Goal: Task Accomplishment & Management: Complete application form

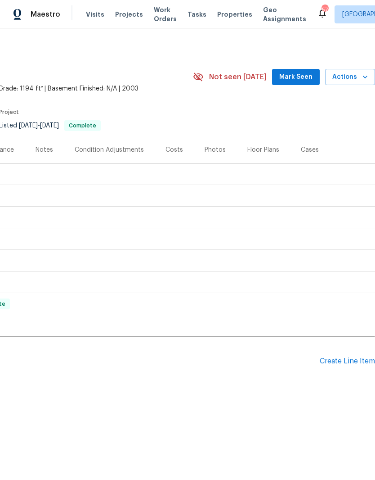
scroll to position [0, 133]
click at [341, 359] on div "Create Line Item" at bounding box center [347, 361] width 55 height 9
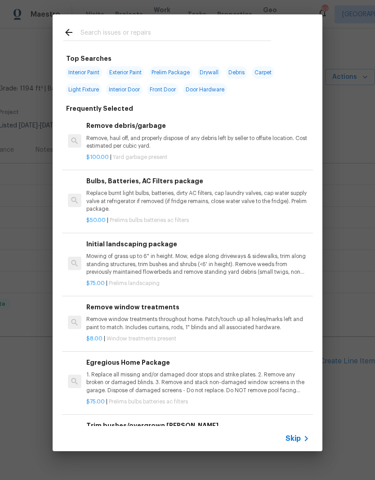
click at [163, 28] on input "text" at bounding box center [176, 33] width 191 height 13
type input "W"
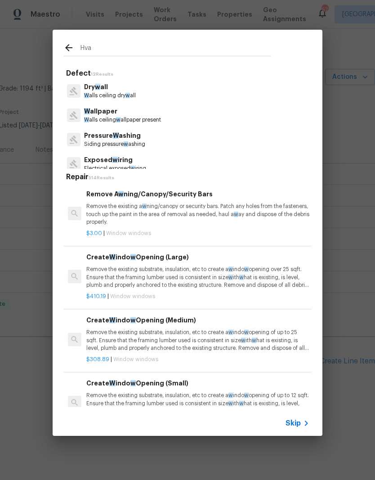
type input "Hvac"
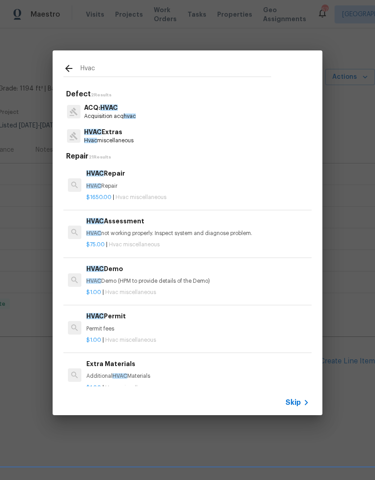
click at [135, 226] on div "HVAC Assessment HVAC not working properly. Inspect system and diagnose problem." at bounding box center [197, 227] width 223 height 22
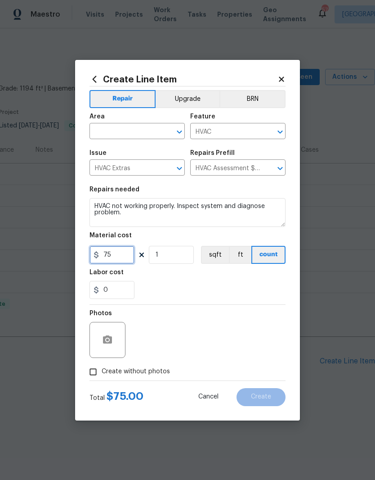
click at [126, 258] on input "75" at bounding box center [112, 255] width 45 height 18
type input "150"
click at [218, 270] on figure "Labor cost 0" at bounding box center [188, 284] width 196 height 30
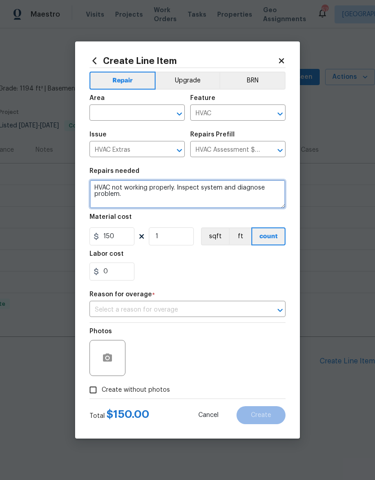
click at [136, 197] on textarea "HVAC not working properly. Inspect system and diagnose problem." at bounding box center [188, 193] width 196 height 29
type textarea "HVAC"
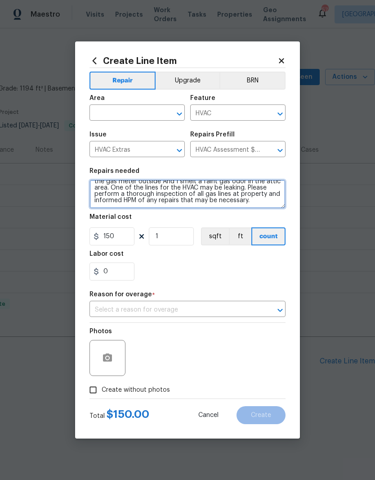
scroll to position [31, 0]
type textarea "Fire department received a phone call from a potential buyer about a gas leak i…"
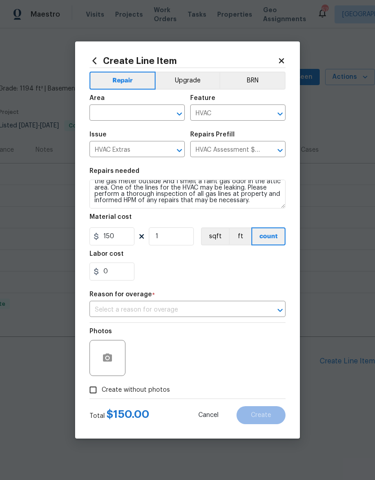
click at [135, 112] on input "text" at bounding box center [125, 114] width 70 height 14
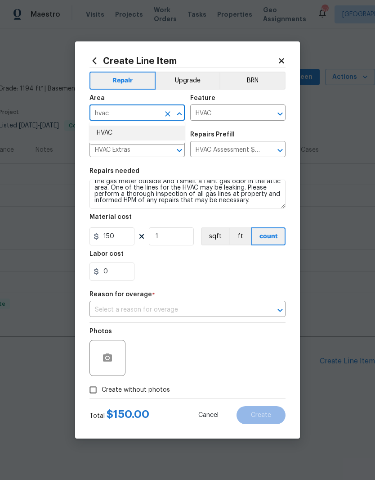
click at [123, 130] on li "HVAC" at bounding box center [137, 133] width 95 height 15
type input "HVAC"
click at [123, 129] on span "Issue HVAC Extras ​" at bounding box center [137, 144] width 95 height 36
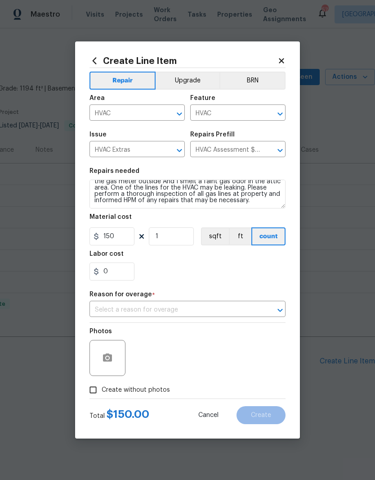
click at [247, 313] on input "text" at bounding box center [175, 310] width 171 height 14
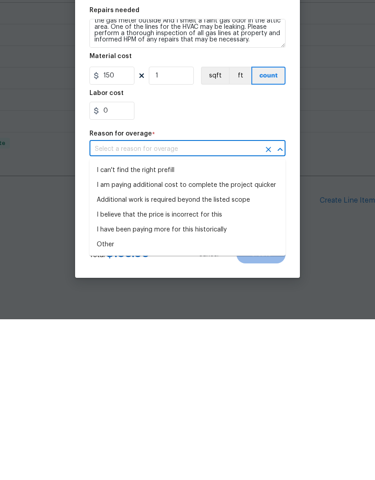
click at [210, 383] on li "I have been paying more for this historically" at bounding box center [188, 390] width 196 height 15
type input "I have been paying more for this historically"
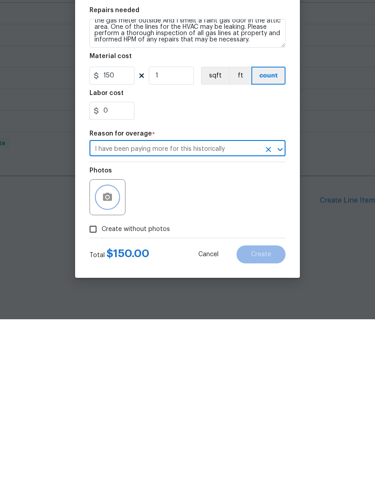
click at [112, 353] on icon "button" at bounding box center [107, 357] width 9 height 8
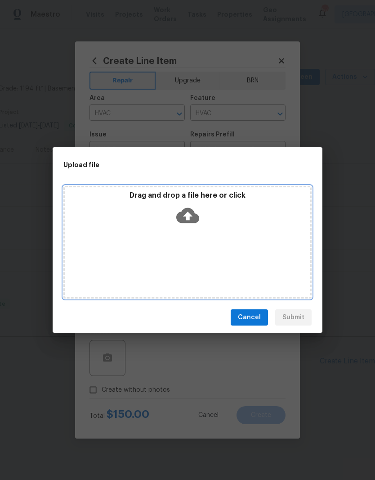
click at [218, 251] on div "Drag and drop a file here or click" at bounding box center [187, 242] width 248 height 112
click at [196, 233] on div "Drag and drop a file here or click" at bounding box center [187, 242] width 248 height 112
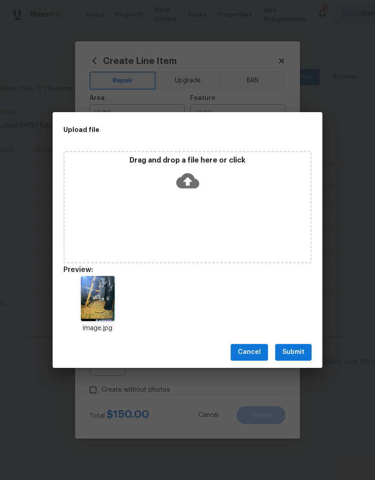
click at [300, 354] on span "Submit" at bounding box center [294, 351] width 22 height 11
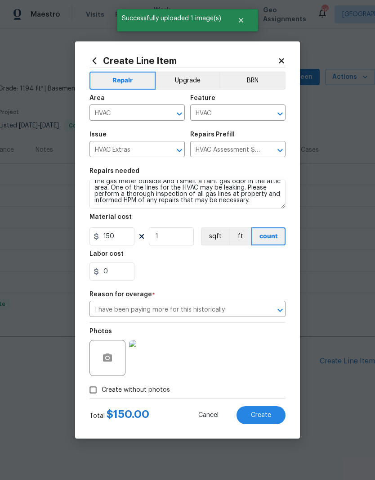
click at [269, 410] on button "Create" at bounding box center [261, 415] width 49 height 18
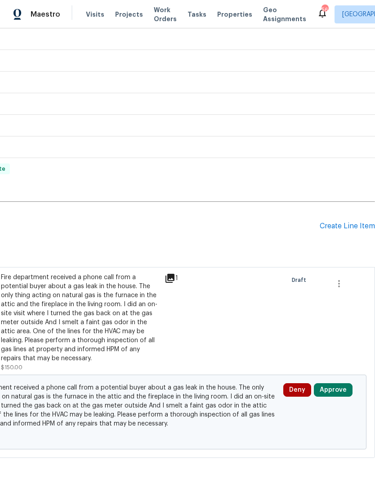
scroll to position [135, 133]
click at [338, 395] on button "Approve" at bounding box center [333, 389] width 39 height 13
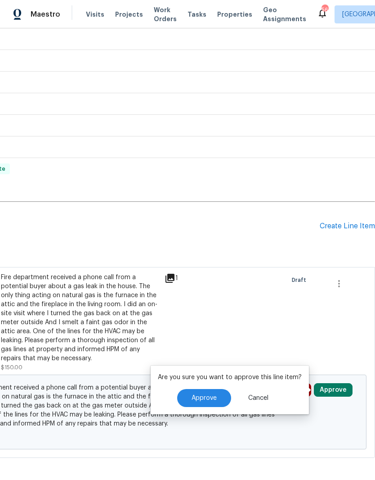
click at [211, 395] on span "Approve" at bounding box center [204, 398] width 25 height 7
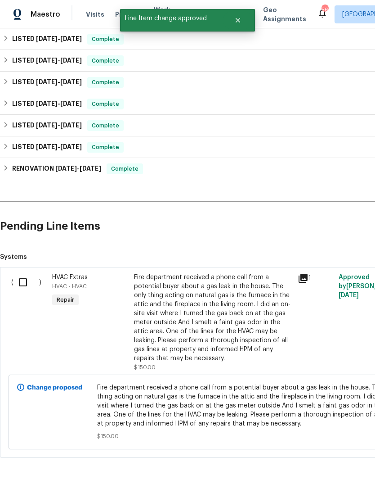
scroll to position [135, 0]
click at [25, 280] on input "checkbox" at bounding box center [26, 282] width 26 height 19
checkbox input "true"
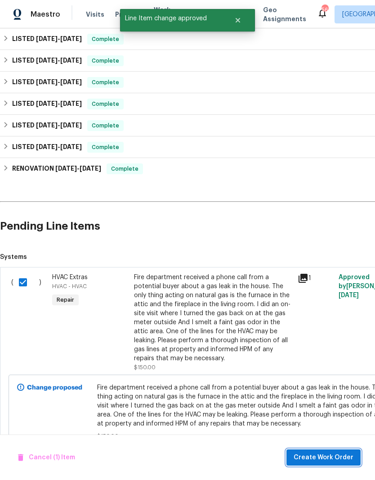
click at [341, 457] on span "Create Work Order" at bounding box center [324, 457] width 60 height 11
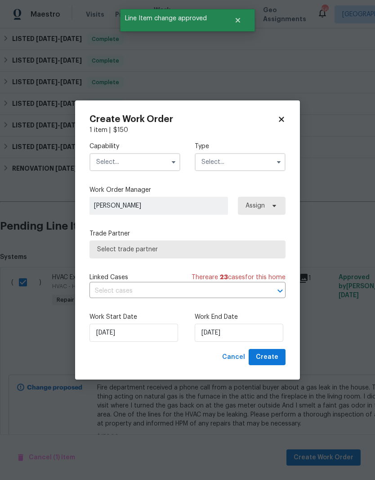
click at [133, 160] on input "text" at bounding box center [135, 162] width 91 height 18
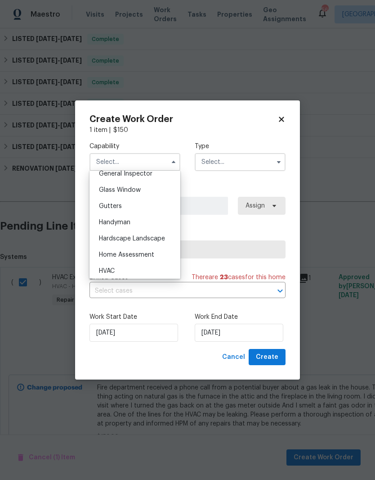
scroll to position [461, 0]
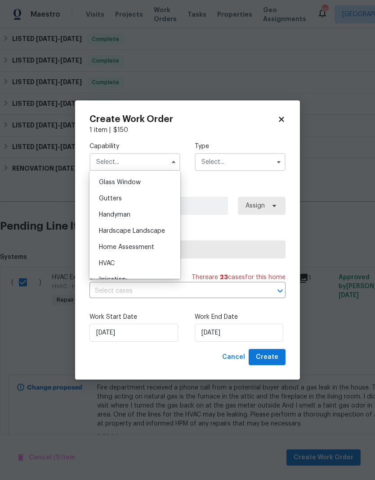
click at [113, 260] on span "HVAC" at bounding box center [107, 263] width 16 height 6
type input "HVAC"
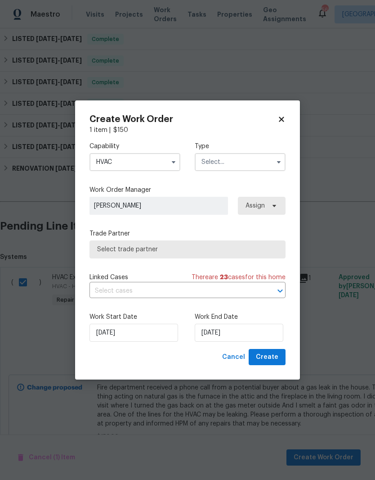
click at [224, 163] on input "text" at bounding box center [240, 162] width 91 height 18
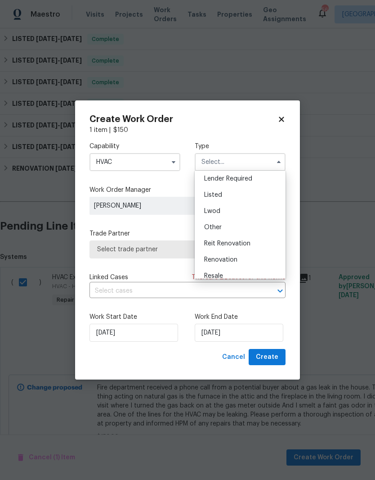
scroll to position [35, 0]
click at [224, 228] on div "Listed" at bounding box center [240, 227] width 86 height 16
type input "Listed"
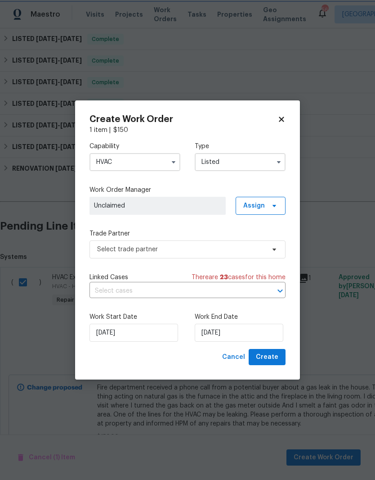
scroll to position [0, 0]
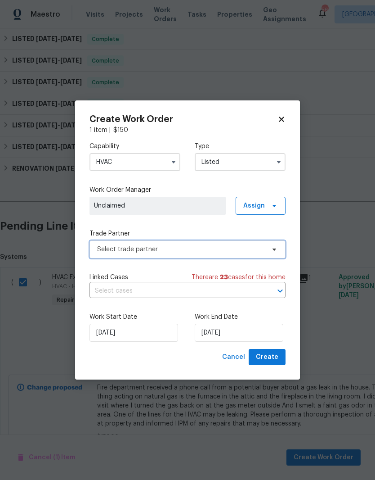
click at [178, 252] on span "Select trade partner" at bounding box center [181, 249] width 168 height 9
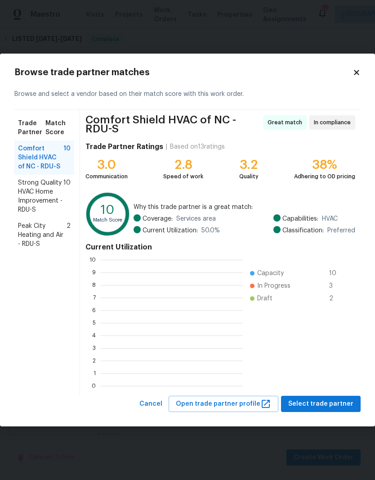
scroll to position [126, 143]
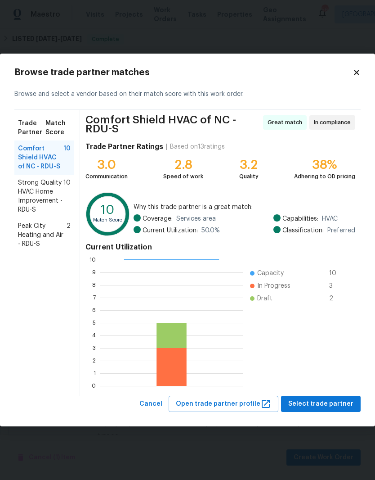
click at [48, 197] on span "Strong Quality HVAC Home Improvement - RDU-S" at bounding box center [40, 196] width 45 height 36
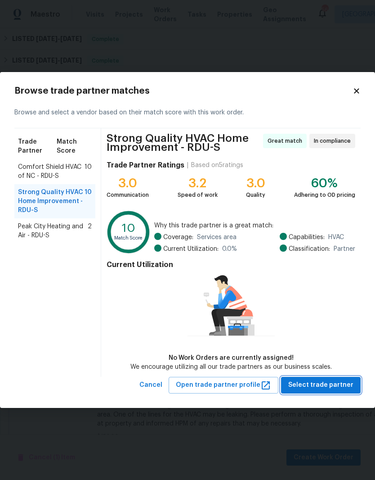
click at [328, 384] on span "Select trade partner" at bounding box center [320, 384] width 65 height 11
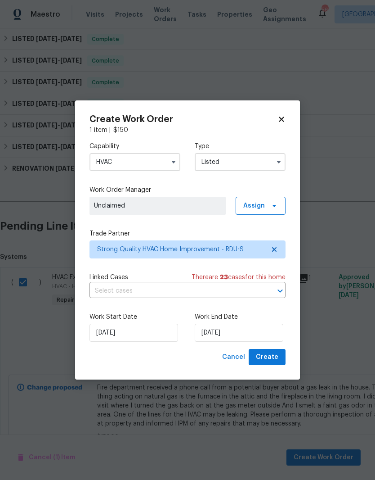
click at [219, 205] on span "Unclaimed" at bounding box center [157, 205] width 127 height 9
click at [269, 205] on span at bounding box center [273, 205] width 10 height 7
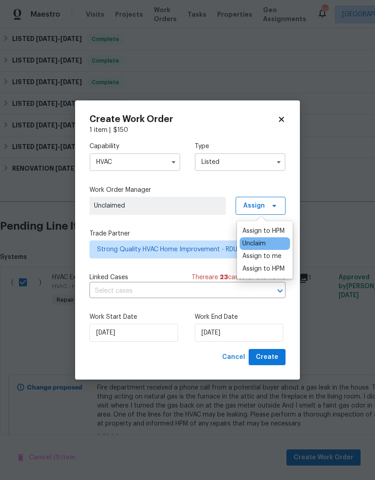
click at [272, 230] on div "Assign to HPM" at bounding box center [263, 230] width 42 height 9
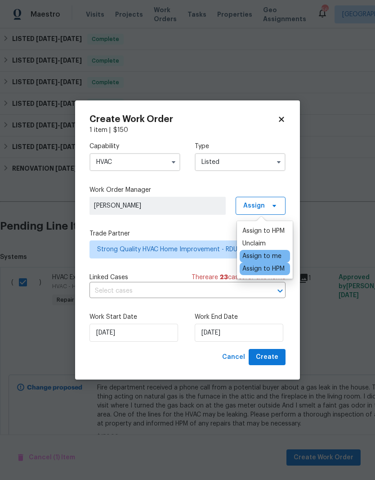
click at [178, 323] on div "Work Start Date [DATE]" at bounding box center [135, 326] width 91 height 29
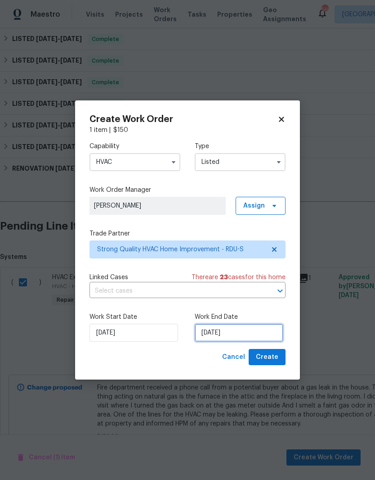
click at [228, 334] on input "[DATE]" at bounding box center [239, 332] width 89 height 18
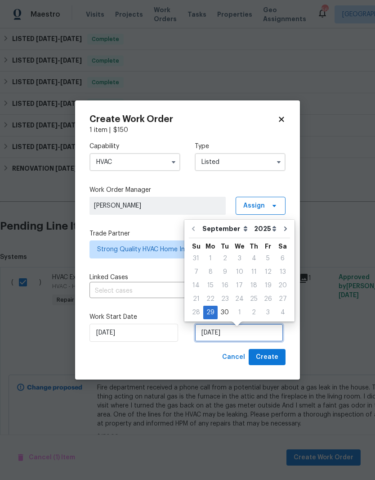
scroll to position [4, 0]
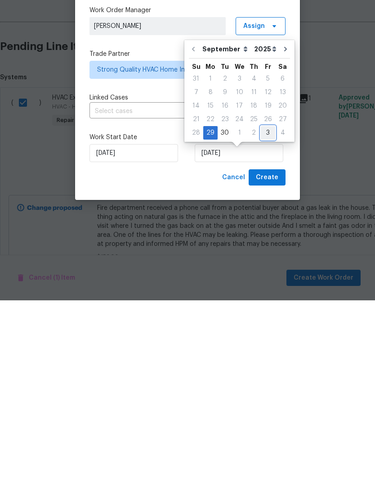
click at [268, 306] on div "3" at bounding box center [268, 312] width 14 height 13
type input "[DATE]"
select select "9"
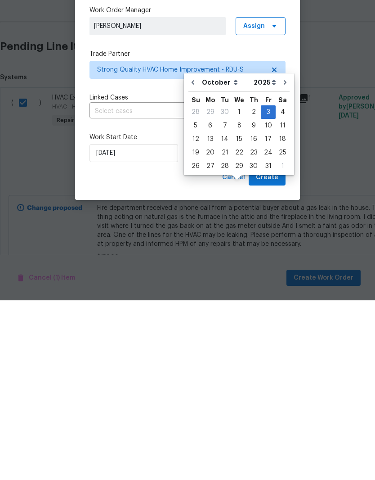
scroll to position [37, 0]
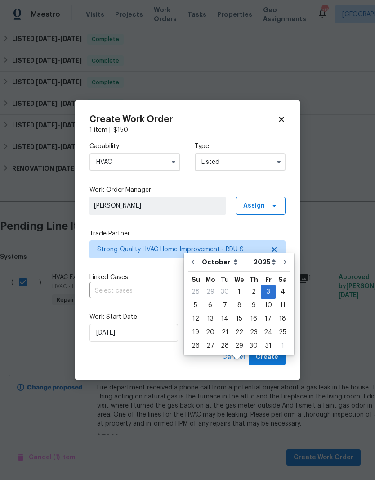
click at [276, 359] on span "Create" at bounding box center [267, 356] width 22 height 11
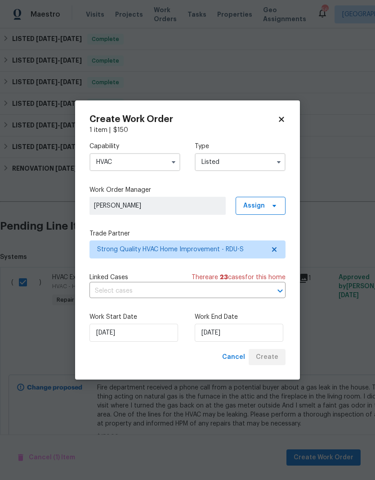
checkbox input "false"
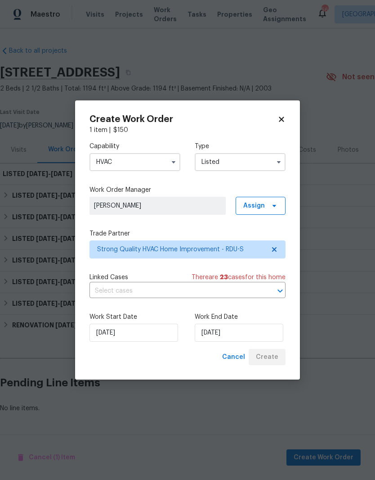
scroll to position [0, 0]
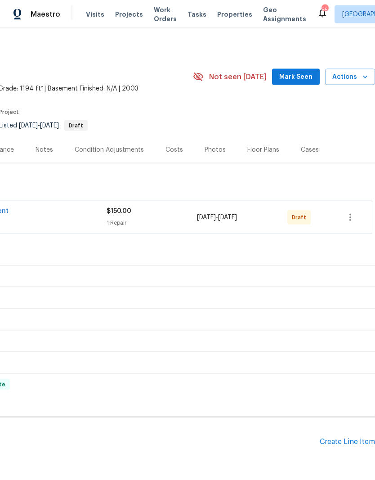
scroll to position [23, 0]
click at [351, 212] on icon "button" at bounding box center [350, 217] width 11 height 11
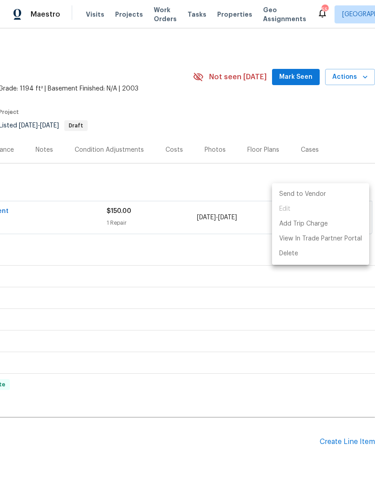
click at [341, 194] on li "Send to Vendor" at bounding box center [320, 194] width 97 height 15
click at [308, 199] on li "Send to Vendor" at bounding box center [320, 194] width 97 height 15
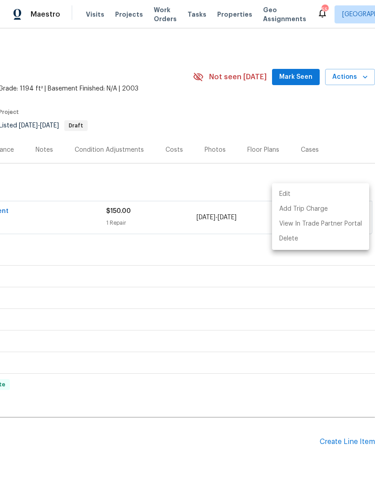
click at [241, 274] on div at bounding box center [187, 240] width 375 height 480
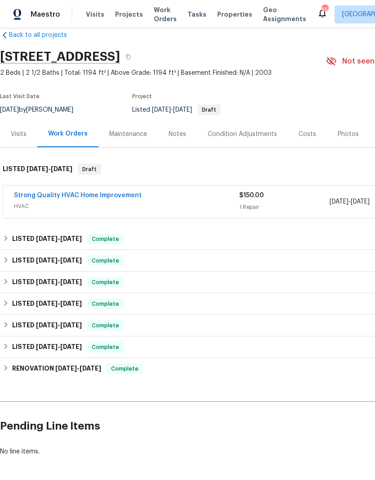
scroll to position [37, 0]
